Goal: Navigation & Orientation: Find specific page/section

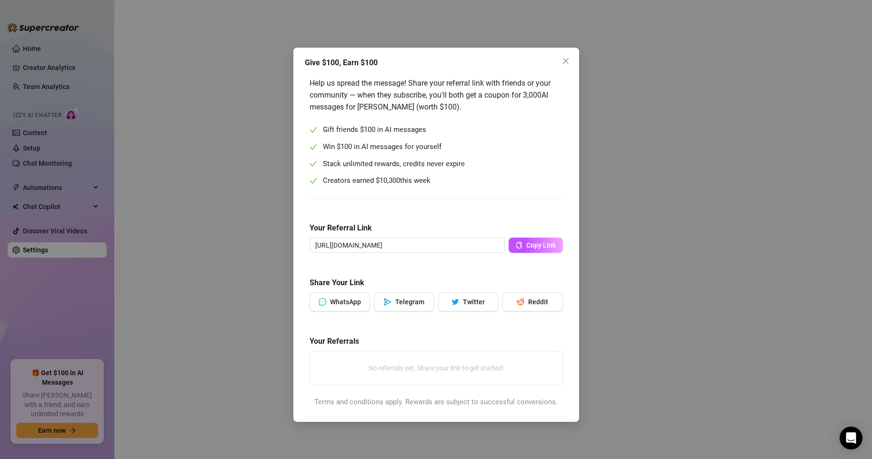
drag, startPoint x: 9, startPoint y: 79, endPoint x: 3, endPoint y: 61, distance: 19.0
click at [9, 79] on div "Give $100, Earn $100 Help us spread the message! Share your referral link with …" at bounding box center [436, 229] width 872 height 459
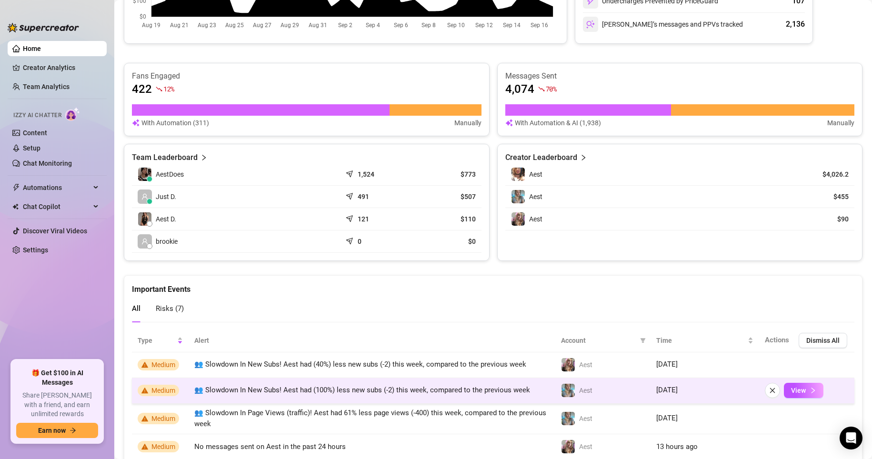
scroll to position [381, 0]
